Goal: Task Accomplishment & Management: Use online tool/utility

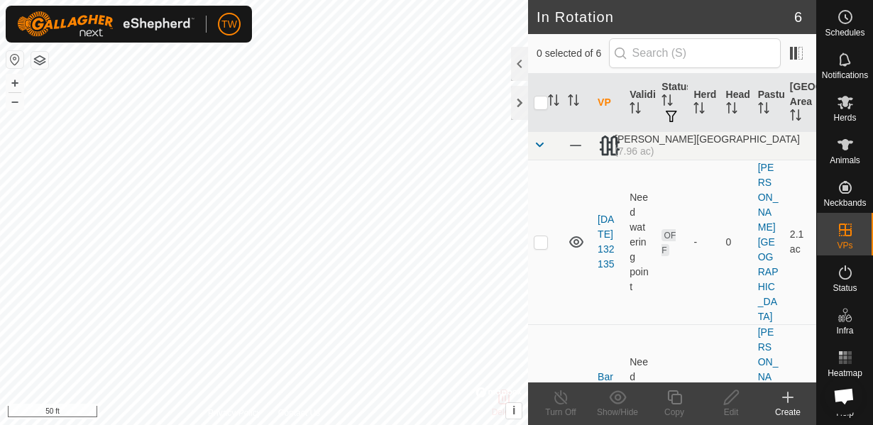
scroll to position [834, 0]
click at [847, 153] on es-animals-svg-icon at bounding box center [845, 144] width 26 height 23
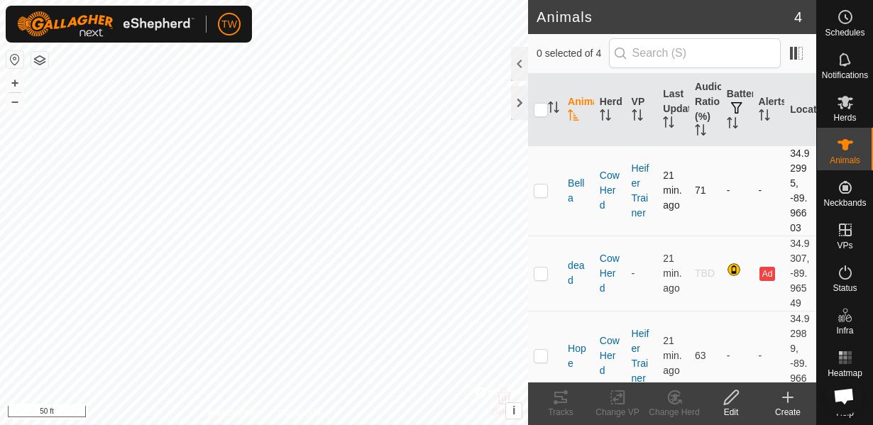
click at [546, 194] on p-checkbox at bounding box center [541, 189] width 14 height 11
checkbox input "true"
click at [541, 361] on p-tablecheckbox at bounding box center [541, 355] width 14 height 11
click at [542, 358] on p-checkbox at bounding box center [541, 355] width 14 height 11
checkbox input "false"
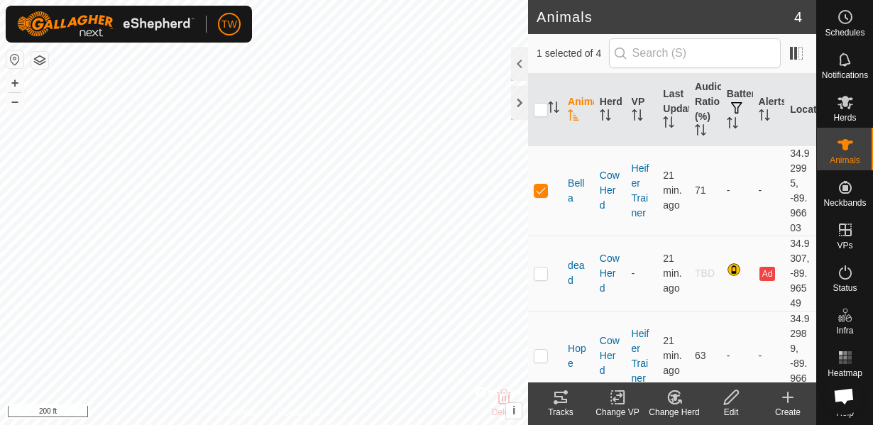
click at [621, 407] on div "Change VP" at bounding box center [617, 412] width 57 height 13
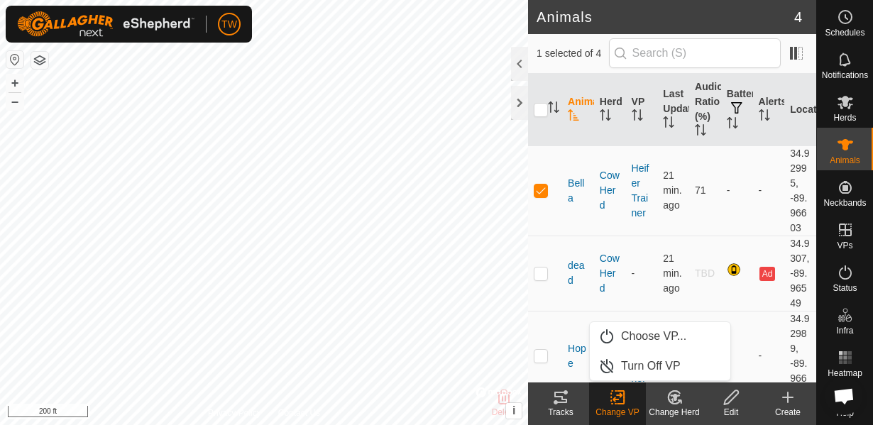
click at [568, 416] on div "Tracks" at bounding box center [560, 412] width 57 height 13
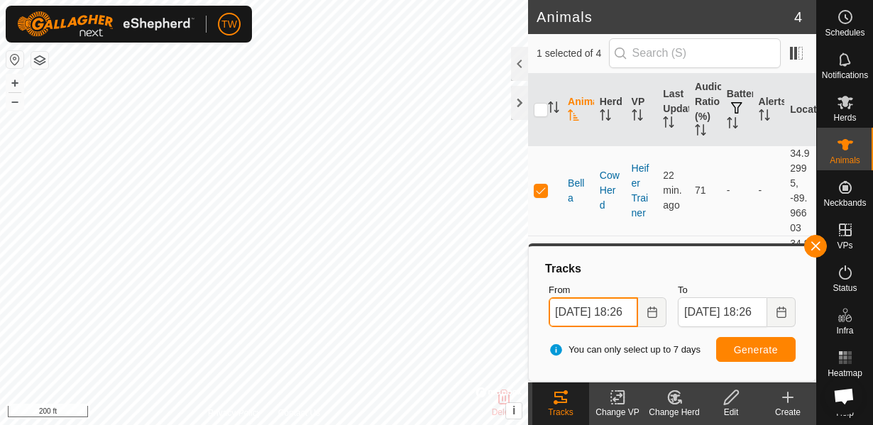
click at [600, 319] on input "[DATE] 18:26" at bounding box center [592, 312] width 89 height 30
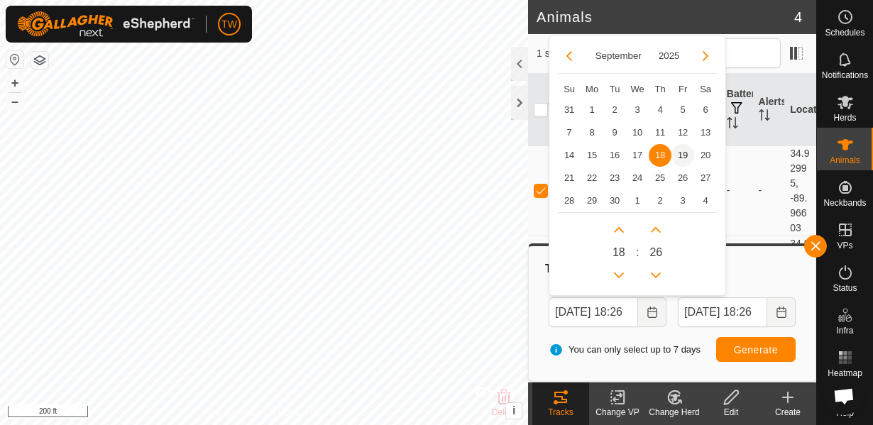
click at [687, 153] on span "19" at bounding box center [682, 155] width 23 height 23
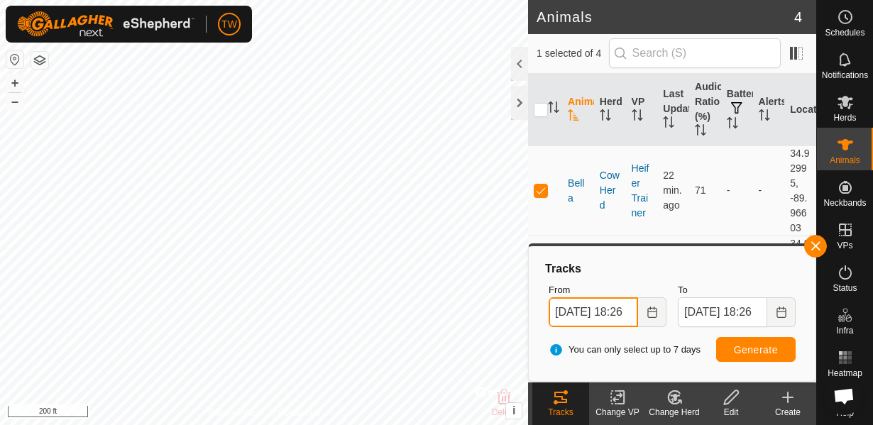
scroll to position [0, 19]
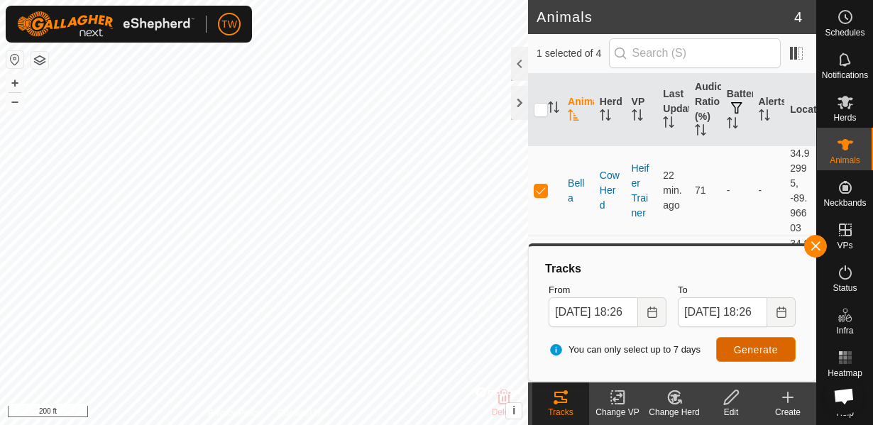
click at [739, 350] on span "Generate" at bounding box center [756, 349] width 44 height 11
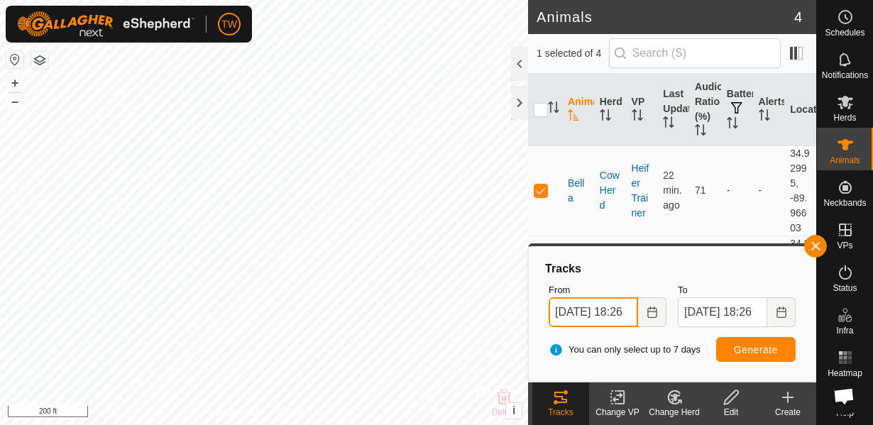
click at [588, 314] on input "[DATE] 18:26" at bounding box center [592, 312] width 89 height 30
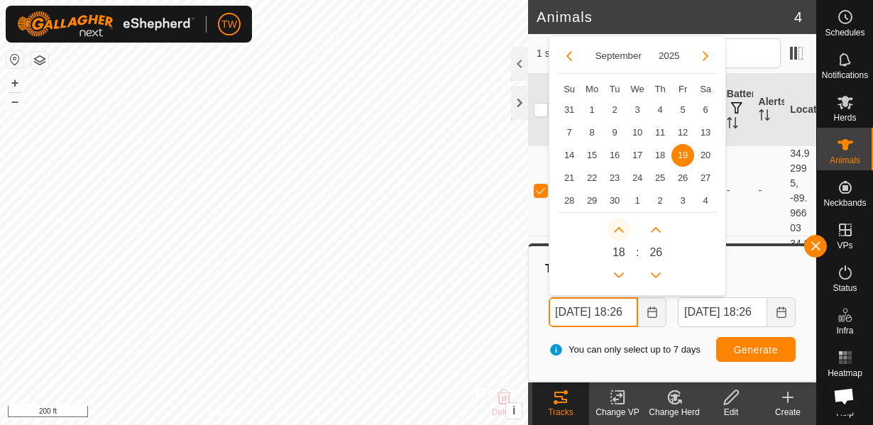
click at [618, 228] on icon "Next Hour" at bounding box center [619, 230] width 10 height 6
type input "[DATE] 19:26"
click at [618, 228] on button "Next Hour" at bounding box center [618, 230] width 23 height 23
click at [618, 228] on icon "Next Hour" at bounding box center [619, 230] width 10 height 6
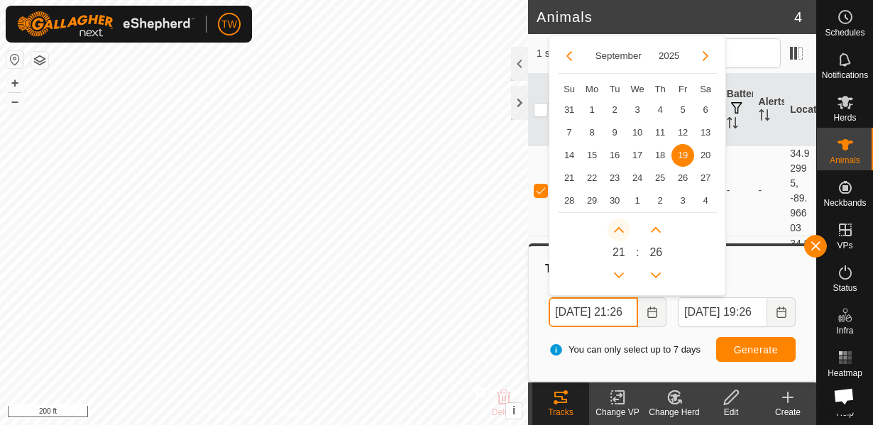
click at [618, 228] on icon "Next Hour" at bounding box center [619, 230] width 10 height 6
click at [619, 275] on icon "Previous Hour" at bounding box center [618, 275] width 11 height 11
click at [619, 275] on button "Previous Hour" at bounding box center [618, 275] width 23 height 23
click at [619, 275] on icon "Previous Hour" at bounding box center [618, 275] width 11 height 11
click at [619, 275] on button "Previous Hour" at bounding box center [618, 275] width 23 height 23
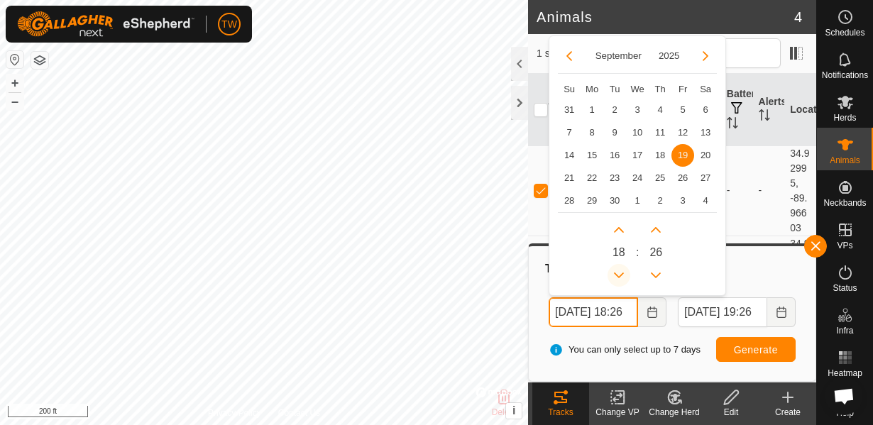
click at [619, 275] on icon "Previous Hour" at bounding box center [618, 275] width 11 height 11
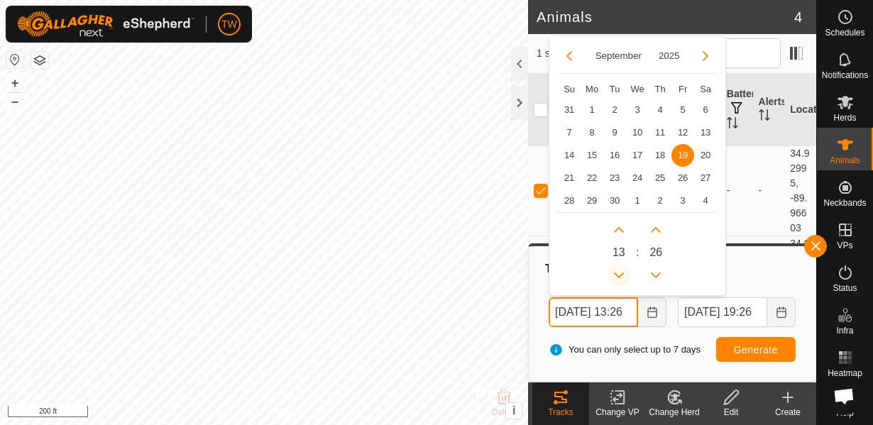
click at [619, 275] on icon "Previous Hour" at bounding box center [618, 275] width 11 height 11
click at [619, 233] on icon "Next Hour" at bounding box center [618, 229] width 11 height 11
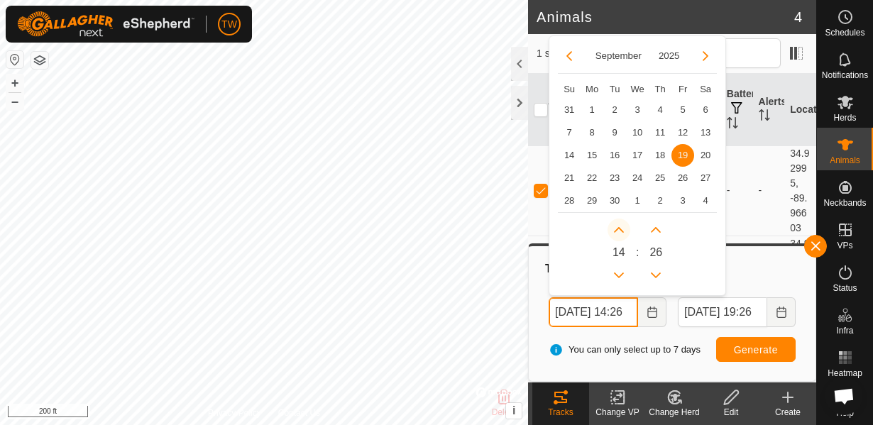
click at [619, 233] on icon "Next Hour" at bounding box center [618, 229] width 11 height 11
type input "[DATE] 15:26"
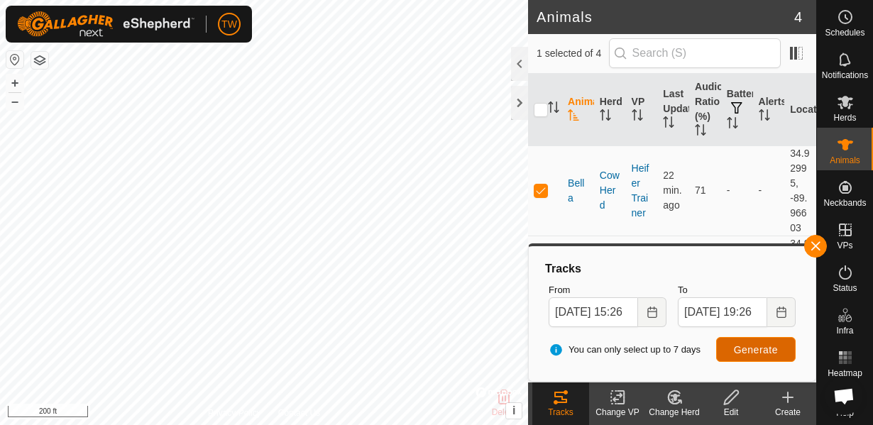
click at [739, 353] on span "Generate" at bounding box center [756, 349] width 44 height 11
click at [541, 187] on p-checkbox at bounding box center [541, 189] width 14 height 11
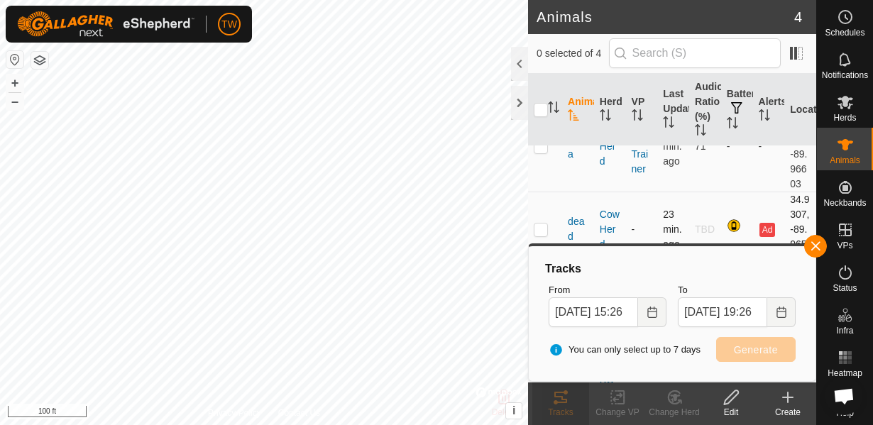
scroll to position [43, 0]
click at [816, 246] on button "button" at bounding box center [815, 246] width 23 height 23
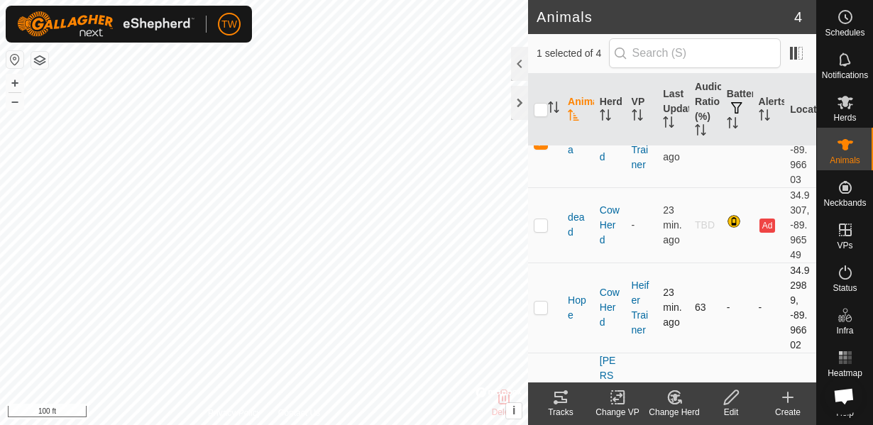
scroll to position [51, 0]
click at [568, 399] on icon at bounding box center [560, 397] width 17 height 17
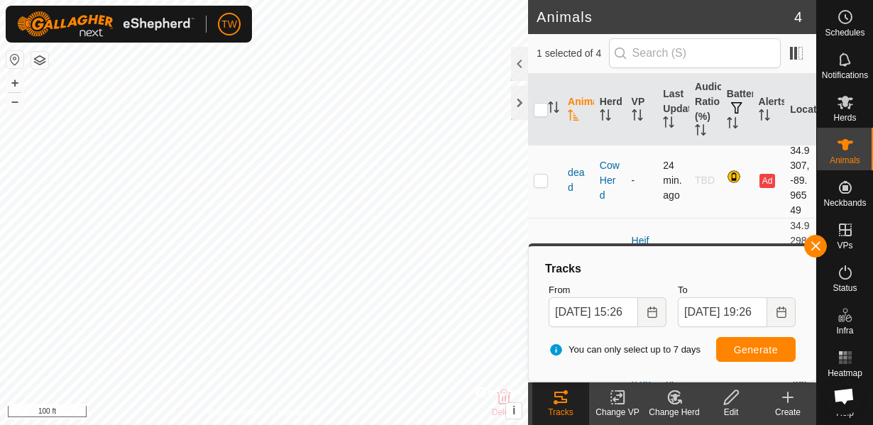
scroll to position [94, 0]
checkbox input "false"
checkbox input "true"
click at [825, 250] on button "button" at bounding box center [815, 246] width 23 height 23
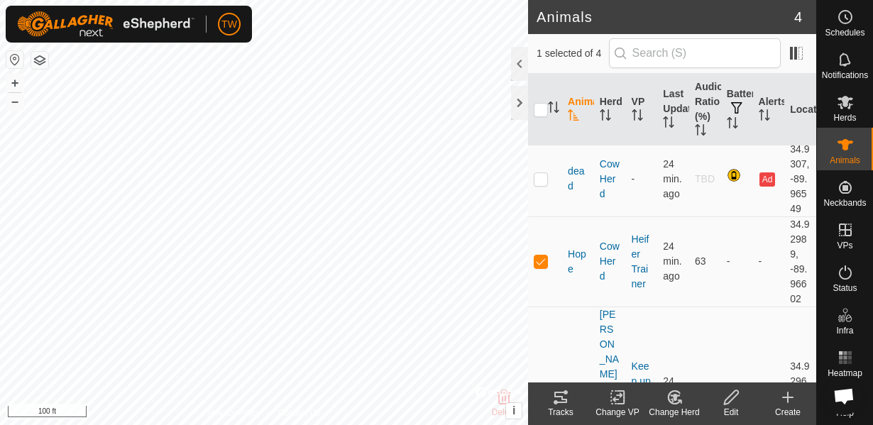
click at [558, 400] on icon at bounding box center [560, 397] width 17 height 17
